Goal: Task Accomplishment & Management: Manage account settings

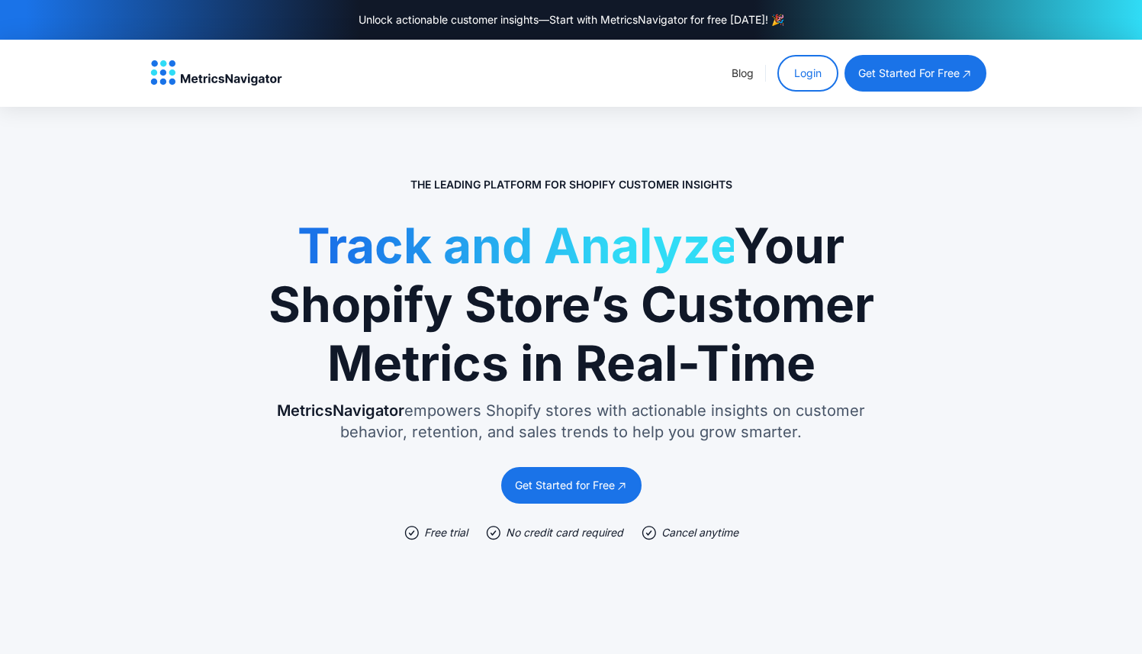
click at [813, 78] on link "Login" at bounding box center [807, 73] width 61 height 37
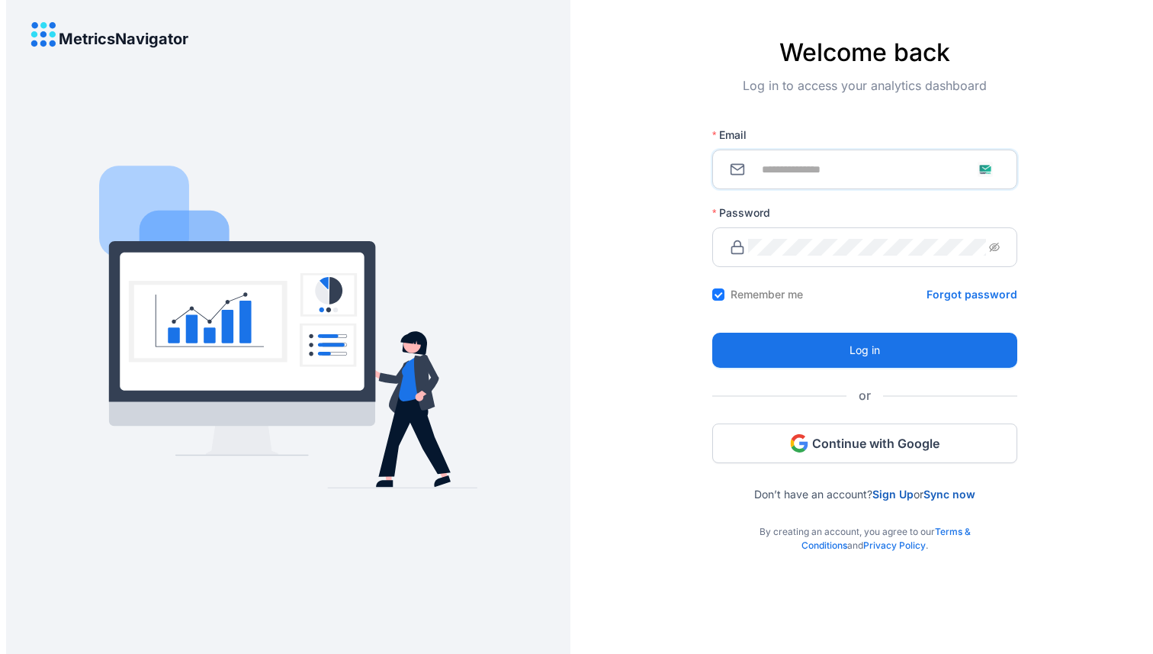
click at [850, 169] on input "Email" at bounding box center [874, 169] width 252 height 17
click at [838, 111] on div "Log in to access your analytics dashboard" at bounding box center [865, 97] width 305 height 43
click at [847, 442] on span "Continue with Google" at bounding box center [875, 443] width 127 height 17
click at [835, 444] on span "Continue with Google" at bounding box center [875, 443] width 127 height 17
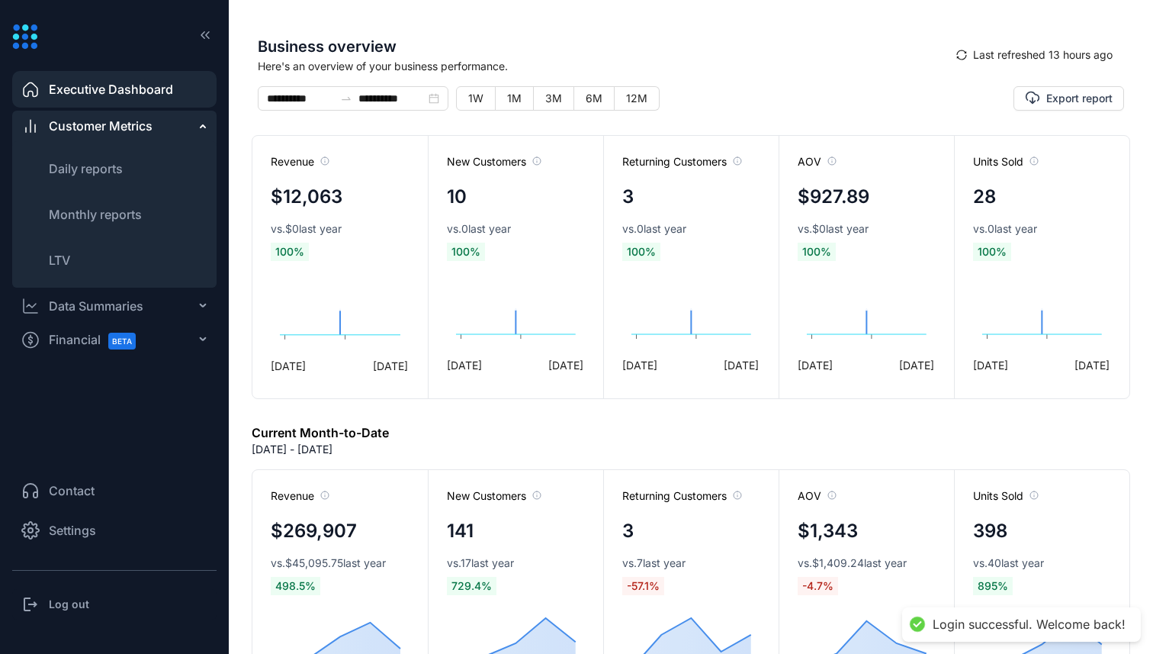
click at [92, 518] on li "Settings" at bounding box center [114, 530] width 204 height 37
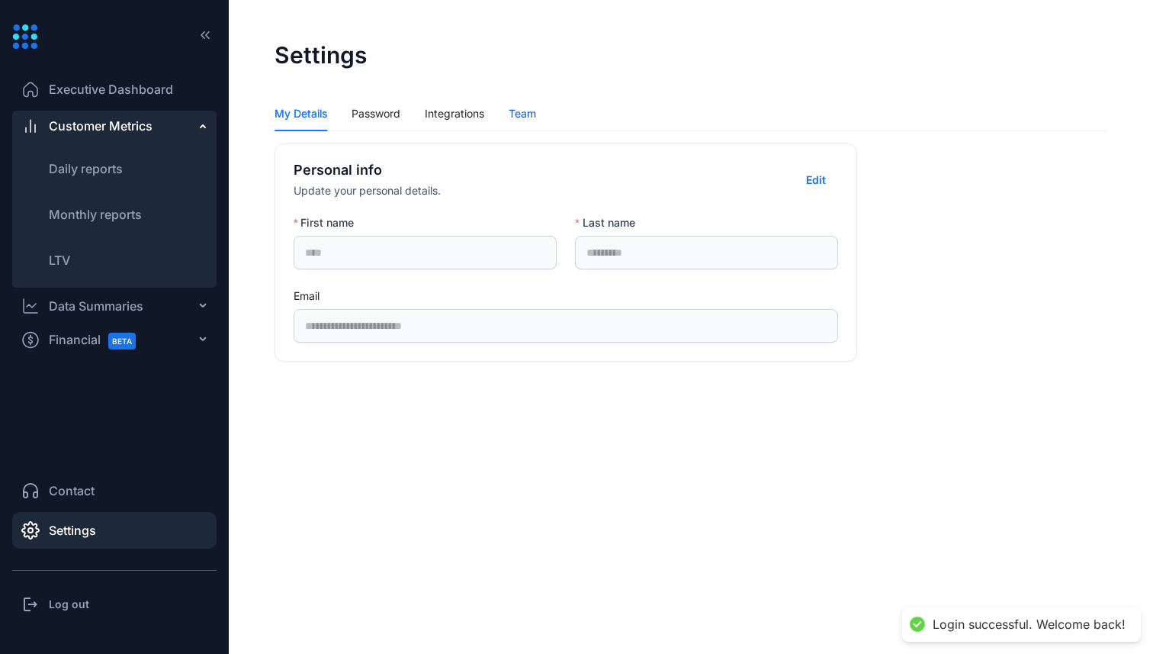
click at [512, 117] on div "Team" at bounding box center [522, 113] width 27 height 17
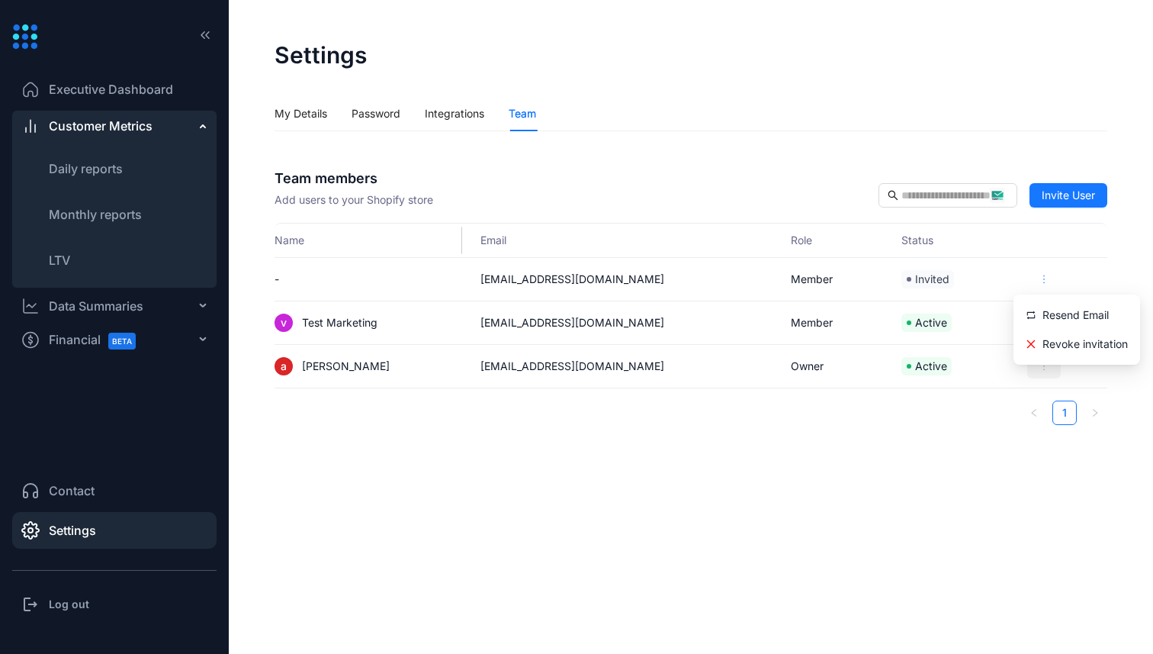
click at [1033, 273] on button "button" at bounding box center [1045, 279] width 34 height 24
click at [1068, 346] on div "Revoke invitation" at bounding box center [1077, 343] width 102 height 15
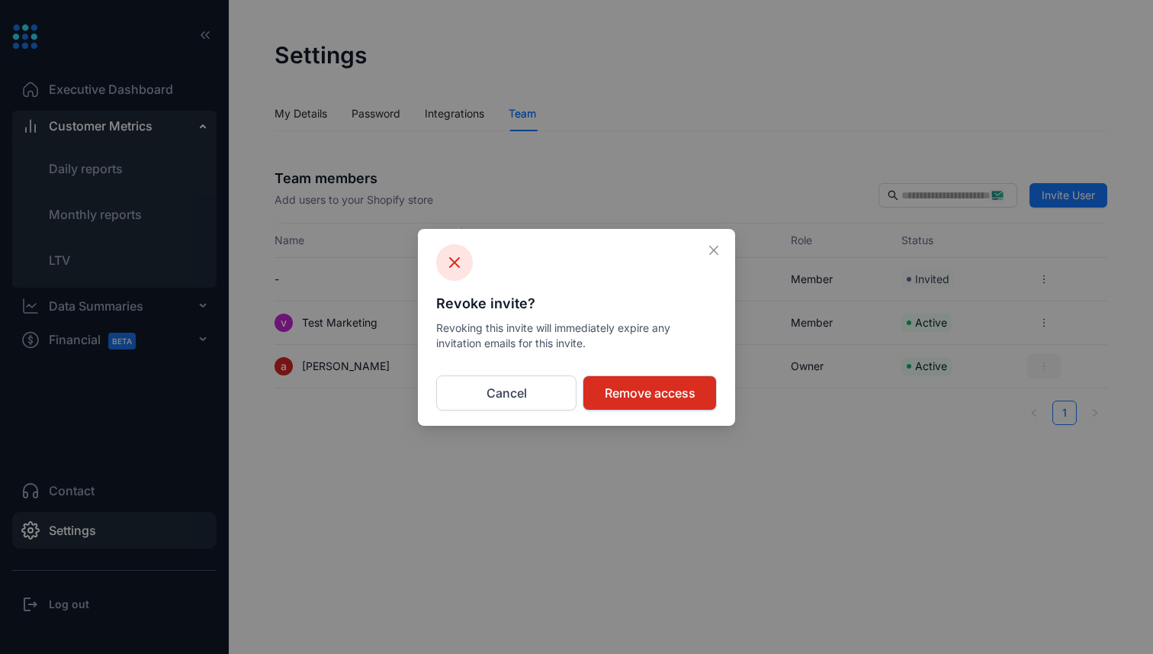
click at [643, 397] on span "Remove access" at bounding box center [650, 393] width 91 height 18
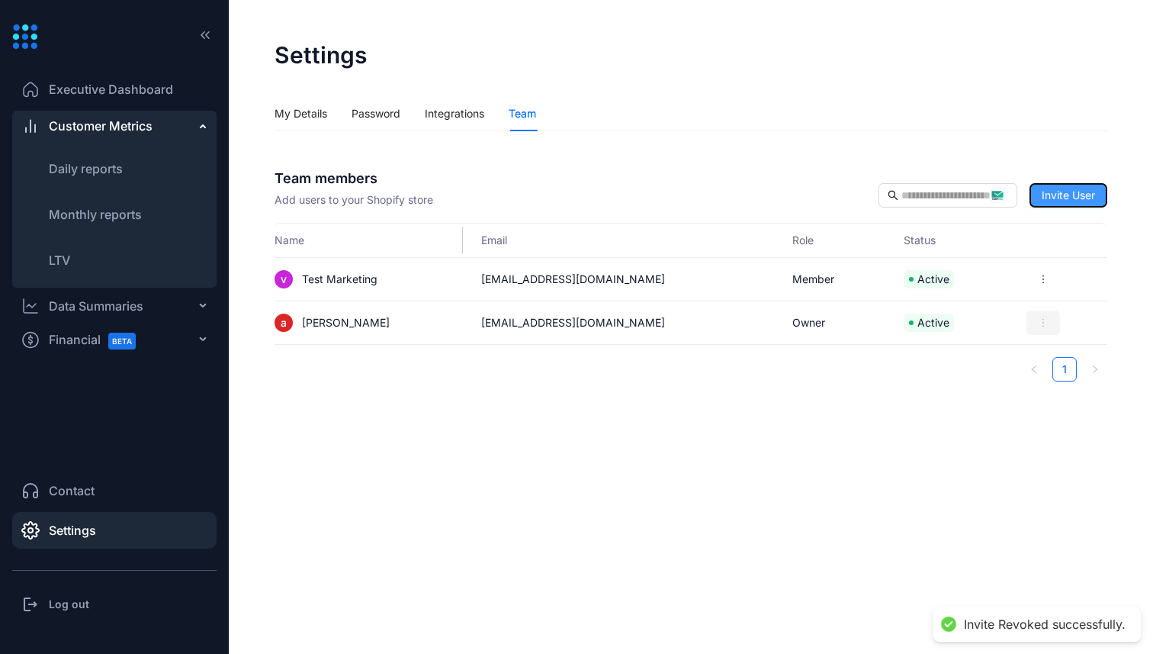
click at [1073, 194] on span "Invite User" at bounding box center [1068, 195] width 53 height 17
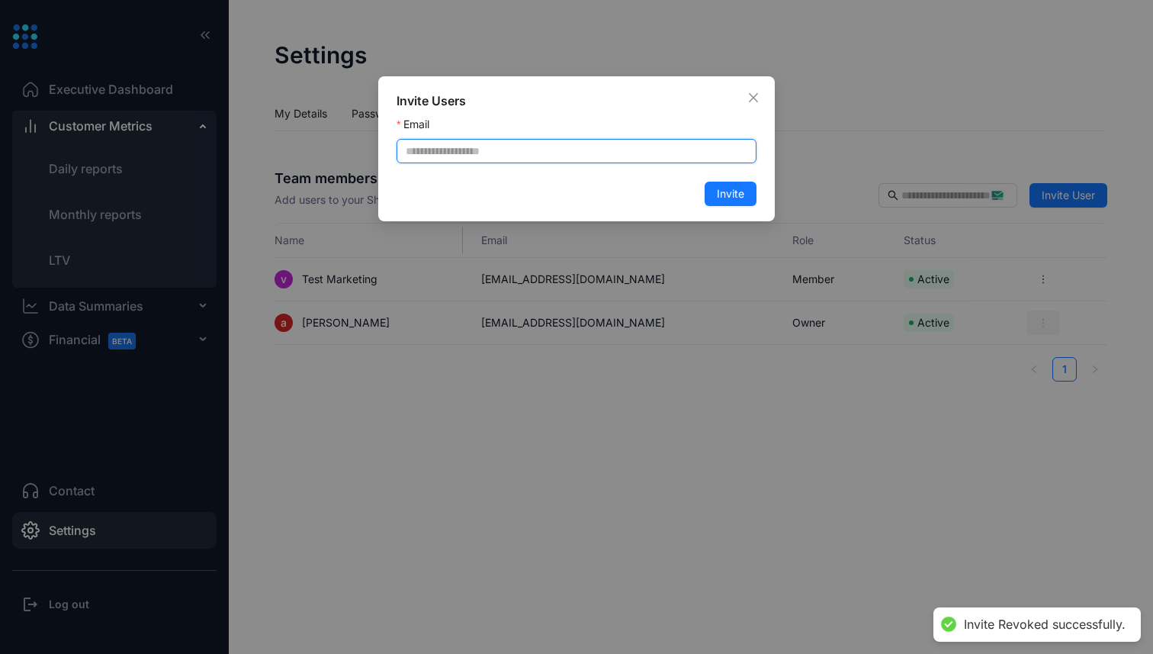
click at [587, 155] on input "Email" at bounding box center [577, 151] width 360 height 24
paste input "**********"
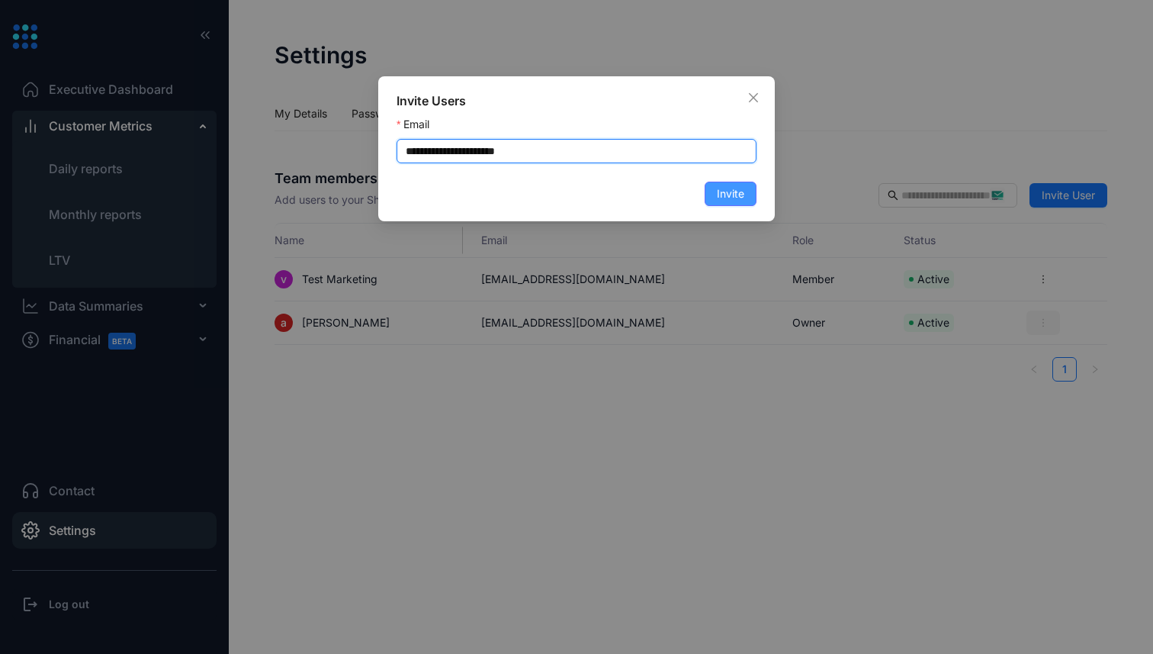
type input "**********"
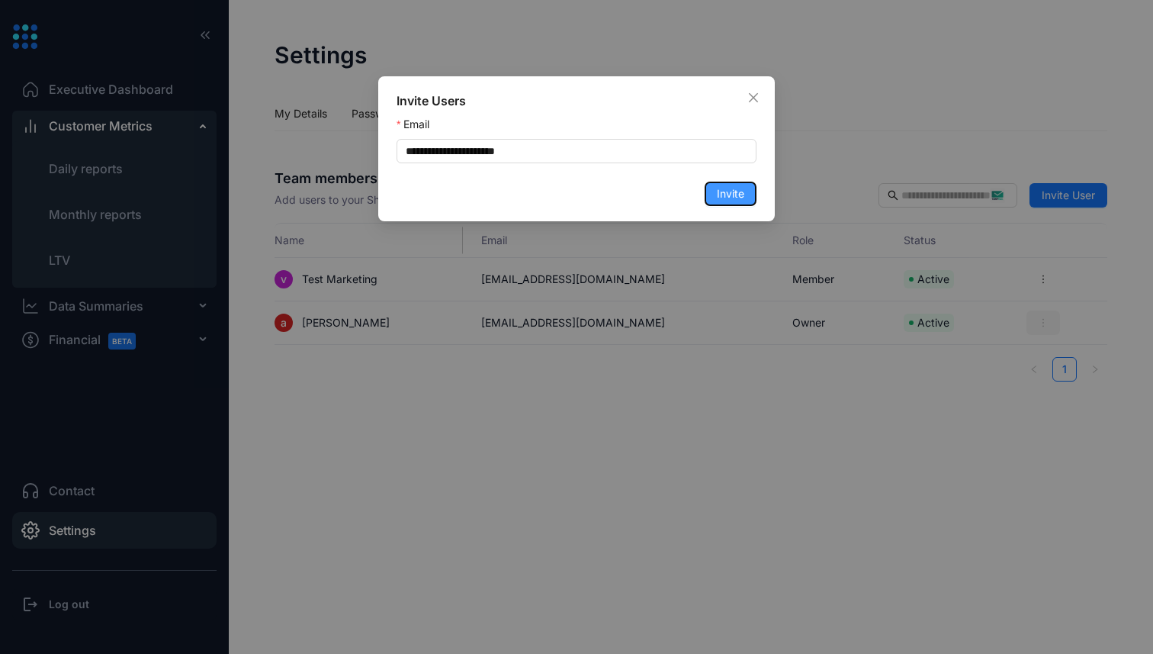
click at [725, 195] on span "Invite" at bounding box center [730, 193] width 27 height 17
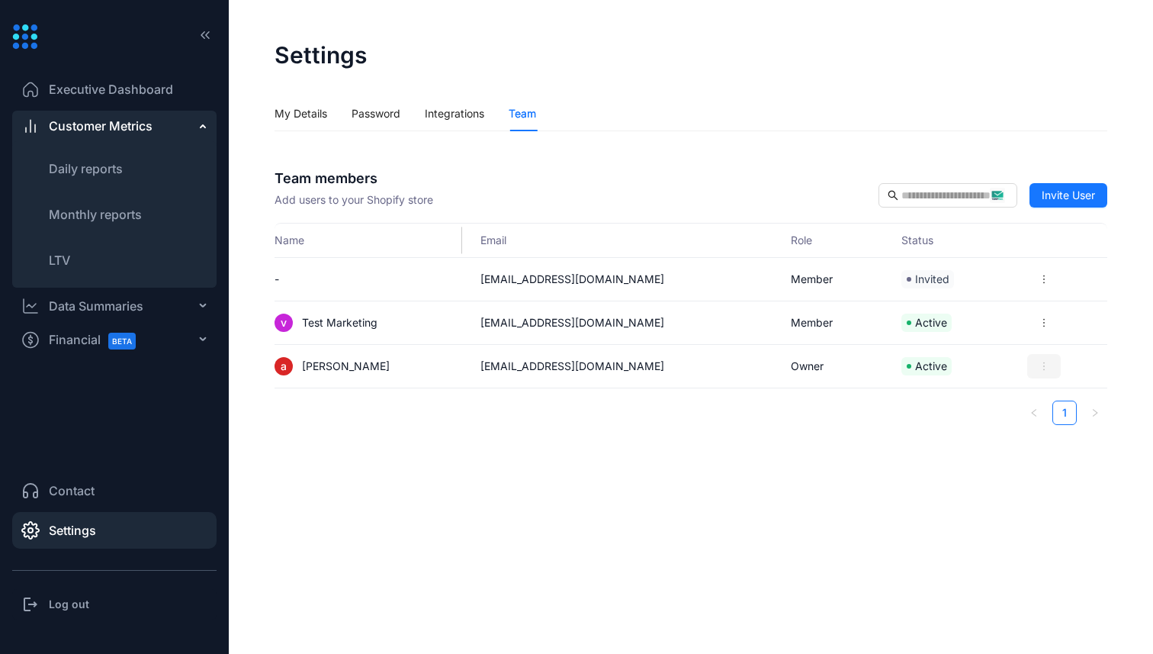
click at [88, 603] on div "Log out" at bounding box center [114, 604] width 204 height 31
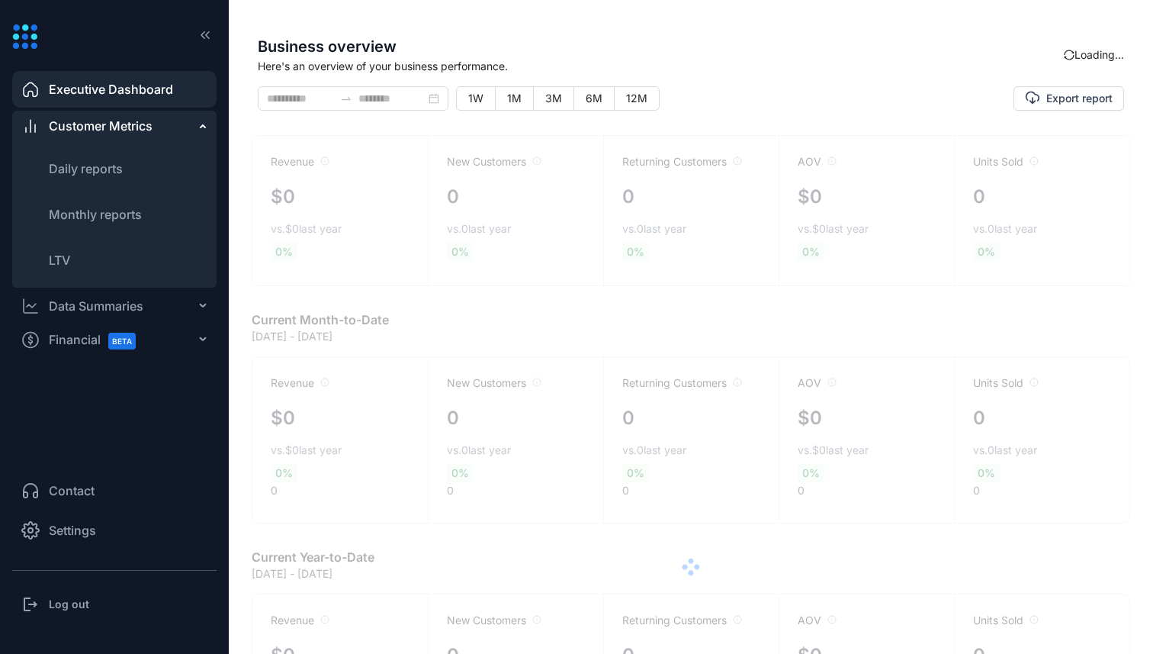
type input "**********"
